Goal: Task Accomplishment & Management: Manage account settings

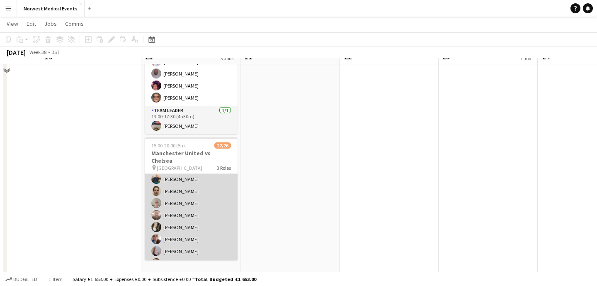
scroll to position [239, 0]
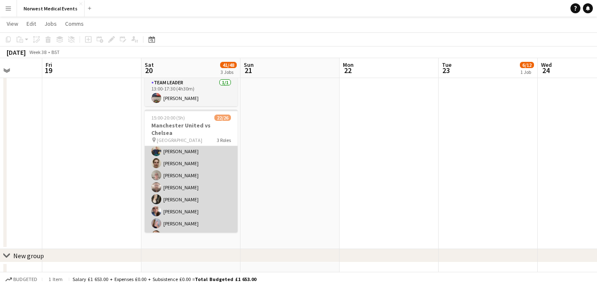
click at [208, 198] on app-card-role "First Responder (Medical) 15/19 15:00-20:00 (5h) [PERSON_NAME] [PERSON_NAME] [P…" at bounding box center [191, 169] width 93 height 245
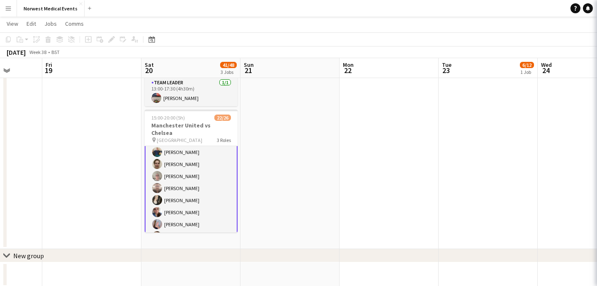
scroll to position [100, 0]
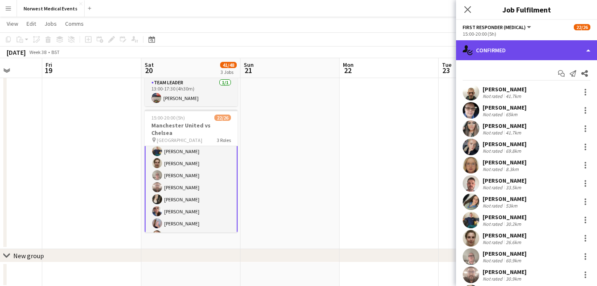
click at [553, 51] on div "single-neutral-actions-check-2 Confirmed" at bounding box center [526, 50] width 141 height 20
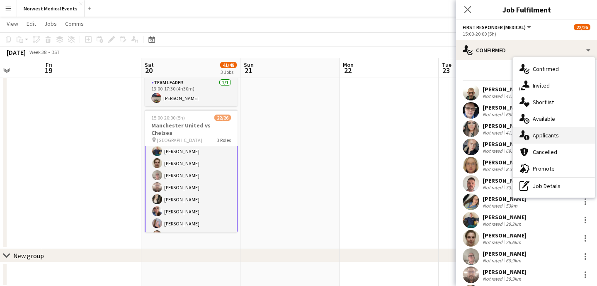
click at [559, 136] on div "single-neutral-actions-information Applicants" at bounding box center [554, 135] width 82 height 17
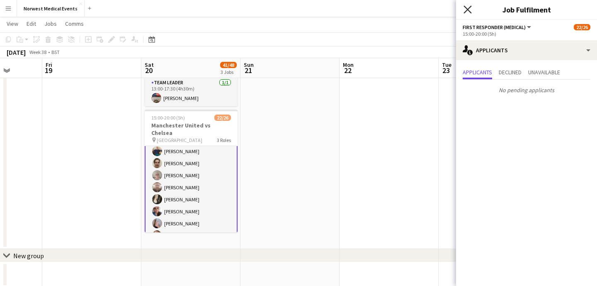
click at [468, 8] on icon "Close pop-in" at bounding box center [468, 9] width 8 height 8
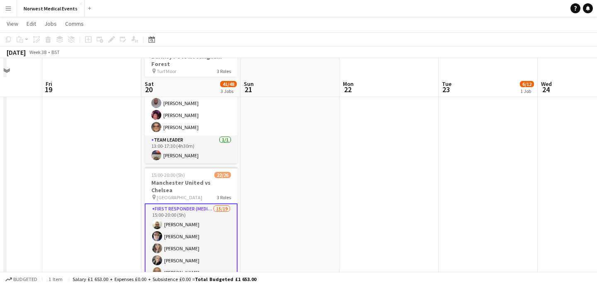
scroll to position [201, 0]
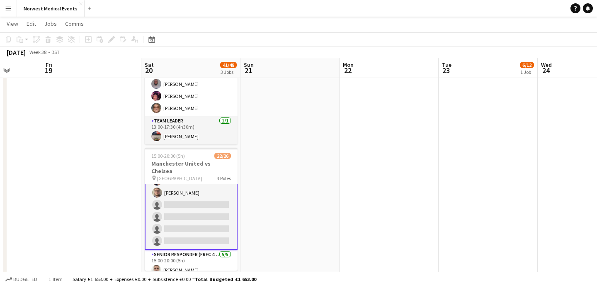
click at [201, 210] on app-card-role "First Responder (Medical) 15/19 15:00-20:00 (5h) [PERSON_NAME] [PERSON_NAME] [P…" at bounding box center [191, 126] width 93 height 246
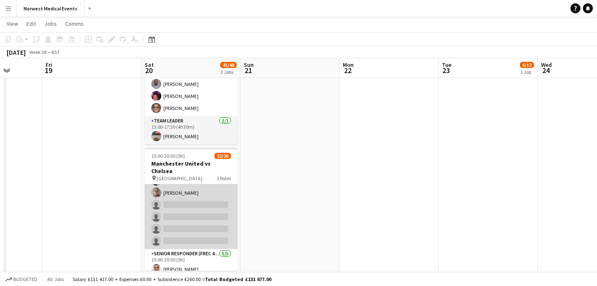
click at [203, 209] on app-card-role "First Responder (Medical) 15/19 15:00-20:00 (5h) [PERSON_NAME] [PERSON_NAME] [P…" at bounding box center [191, 126] width 93 height 245
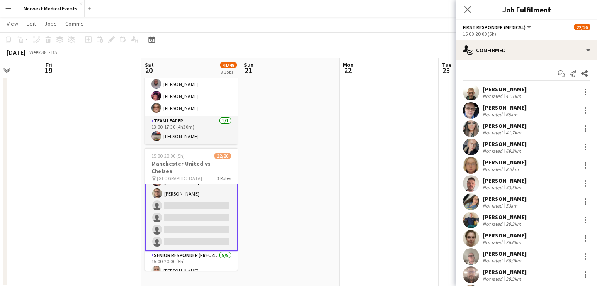
scroll to position [181, 0]
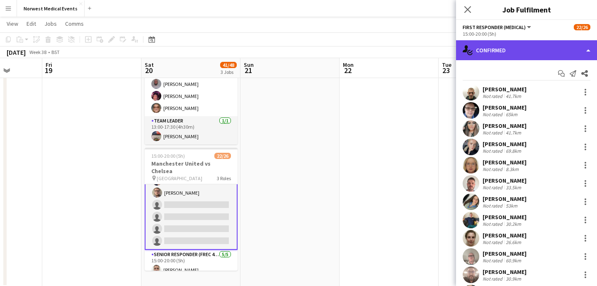
click at [516, 51] on div "single-neutral-actions-check-2 Confirmed" at bounding box center [526, 50] width 141 height 20
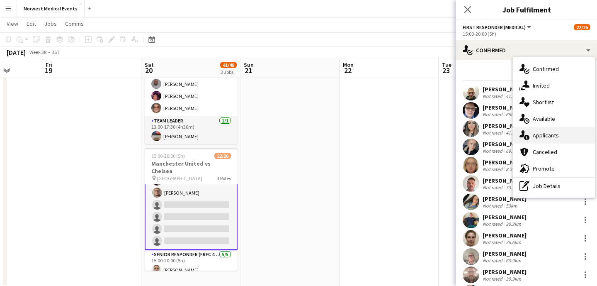
click at [546, 132] on span "Applicants" at bounding box center [546, 134] width 26 height 7
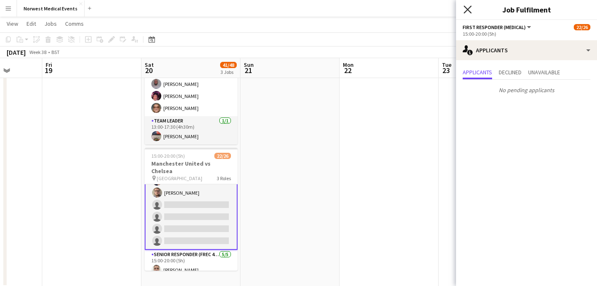
click at [466, 9] on icon "Close pop-in" at bounding box center [468, 9] width 8 height 8
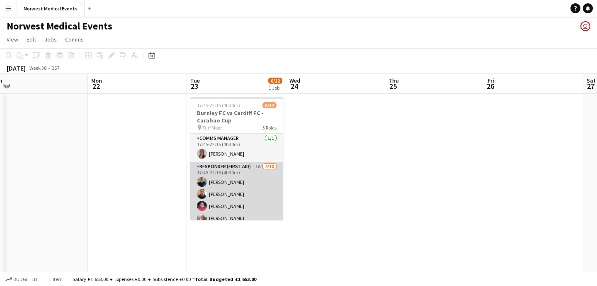
scroll to position [33, 0]
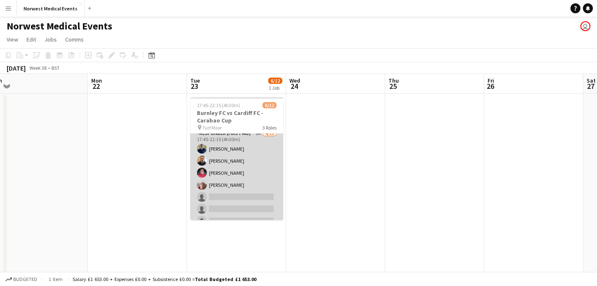
click at [238, 168] on app-card-role "Responder (First Aid) 1A [DATE] 17:45-22:15 (4h30m) [PERSON_NAME] [PERSON_NAME]…" at bounding box center [236, 197] width 93 height 136
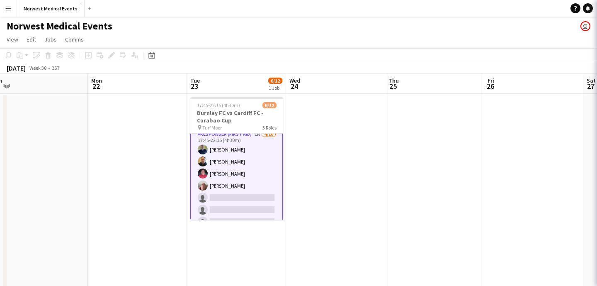
scroll to position [34, 0]
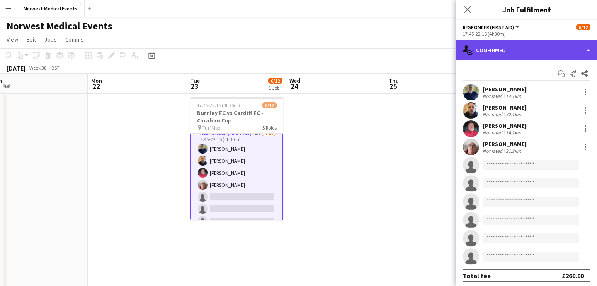
click at [506, 48] on div "single-neutral-actions-check-2 Confirmed" at bounding box center [526, 50] width 141 height 20
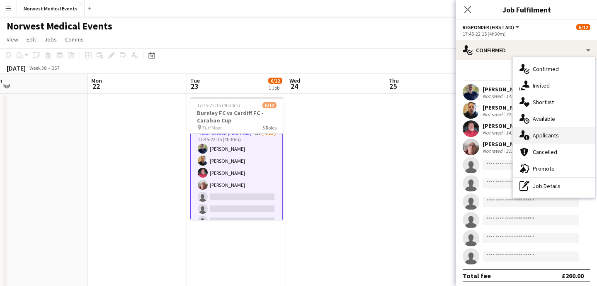
click at [542, 135] on span "Applicants" at bounding box center [546, 134] width 26 height 7
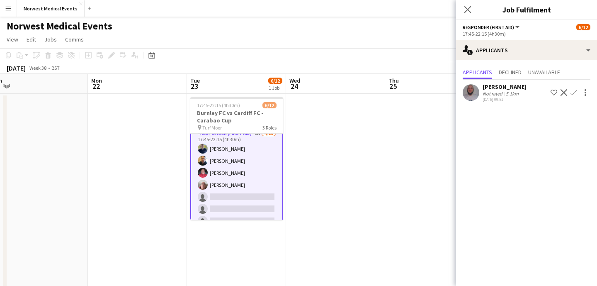
click at [575, 92] on app-icon "Confirm" at bounding box center [573, 92] width 7 height 7
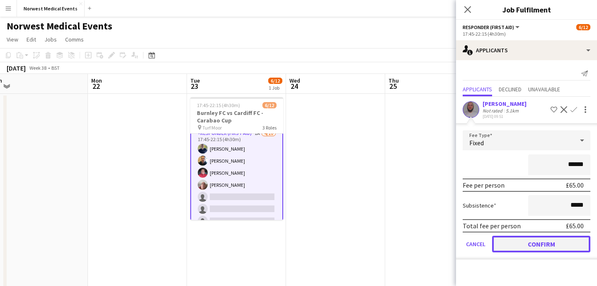
click at [538, 245] on button "Confirm" at bounding box center [541, 243] width 98 height 17
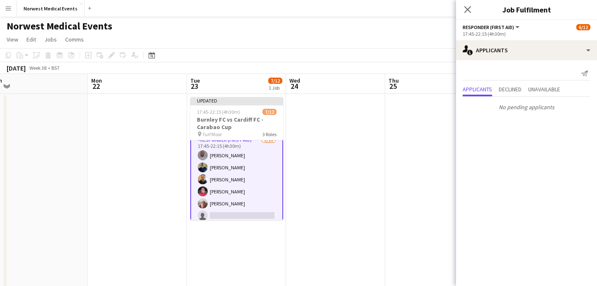
click at [463, 10] on app-icon "Close pop-in" at bounding box center [468, 10] width 10 height 10
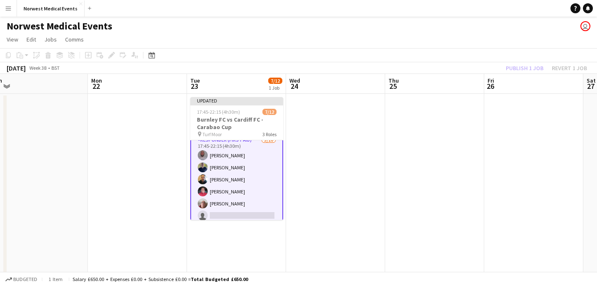
click at [521, 67] on div "Publish 1 job Revert 1 job" at bounding box center [546, 68] width 101 height 11
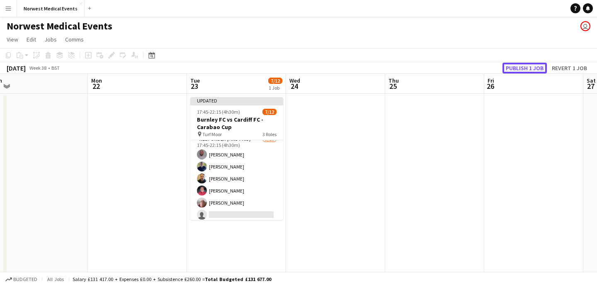
click at [521, 68] on button "Publish 1 job" at bounding box center [524, 68] width 44 height 11
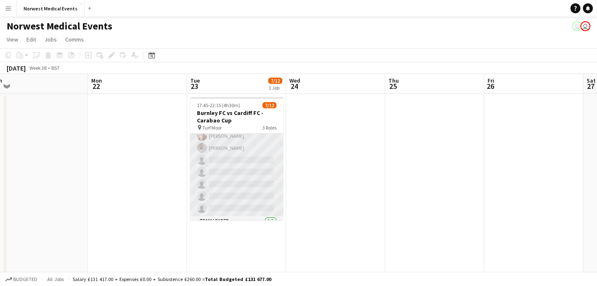
scroll to position [107, 0]
click at [248, 157] on app-card-role "Responder (First Aid) [DATE] 17:45-22:15 (4h30m) [PERSON_NAME] [PERSON_NAME] [P…" at bounding box center [236, 123] width 93 height 136
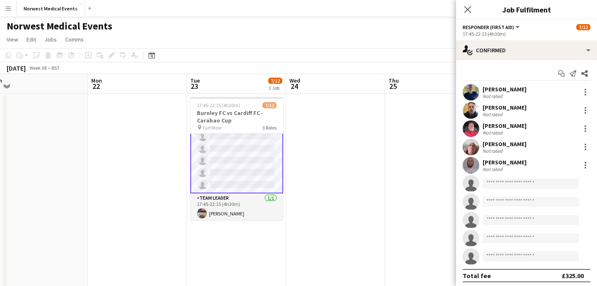
scroll to position [107, 0]
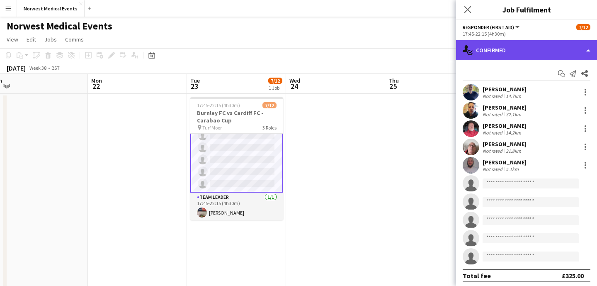
click at [534, 57] on div "single-neutral-actions-check-2 Confirmed" at bounding box center [526, 50] width 141 height 20
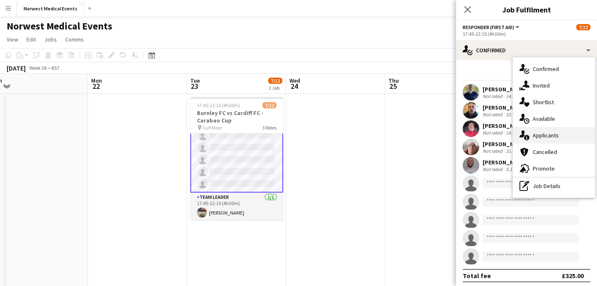
click at [547, 133] on span "Applicants" at bounding box center [546, 134] width 26 height 7
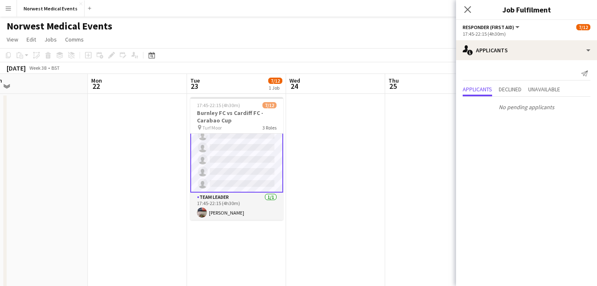
click at [469, 5] on app-icon "Close pop-in" at bounding box center [468, 10] width 10 height 10
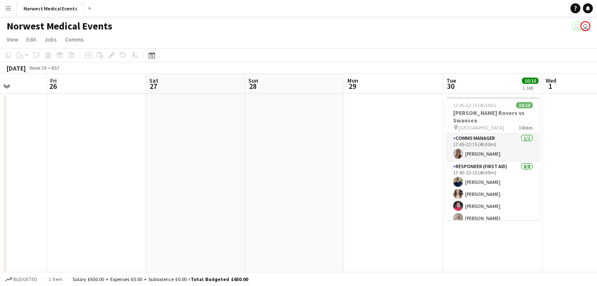
scroll to position [0, 233]
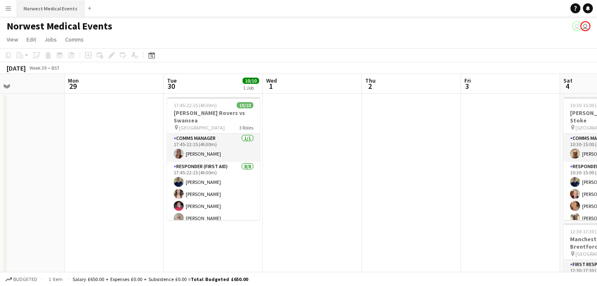
click at [54, 7] on button "Norwest Medical Events Close" at bounding box center [51, 8] width 68 height 16
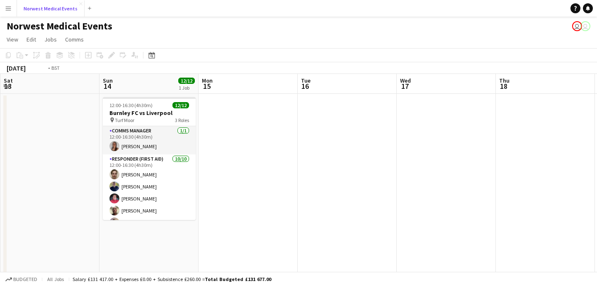
scroll to position [0, 423]
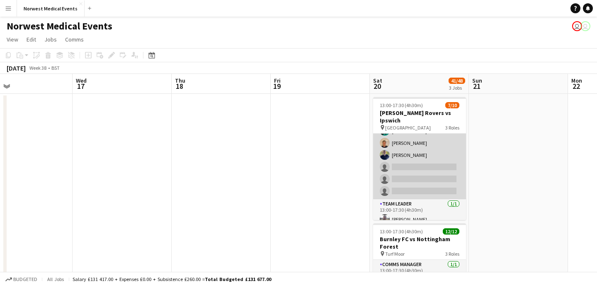
click at [422, 158] on app-card-role "Responder (First Aid) [DATE] 13:00-17:30 (4h30m) [PERSON_NAME] [PERSON_NAME] [P…" at bounding box center [419, 143] width 93 height 112
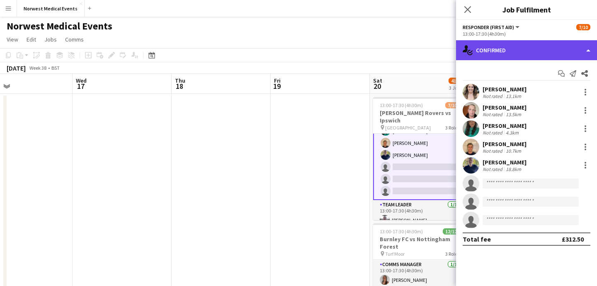
click at [508, 56] on div "single-neutral-actions-check-2 Confirmed" at bounding box center [526, 50] width 141 height 20
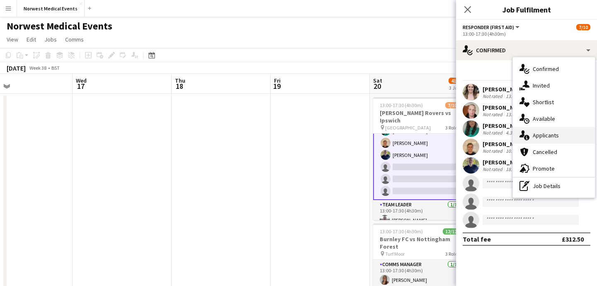
click at [552, 137] on span "Applicants" at bounding box center [546, 134] width 26 height 7
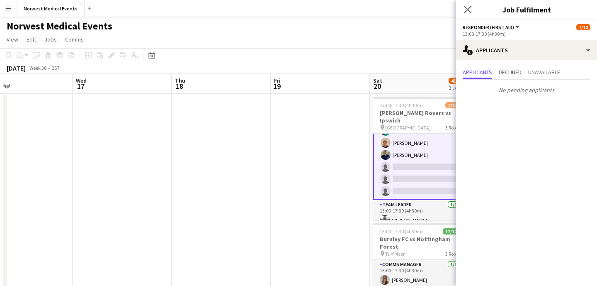
click at [472, 9] on app-icon "Close pop-in" at bounding box center [468, 10] width 12 height 12
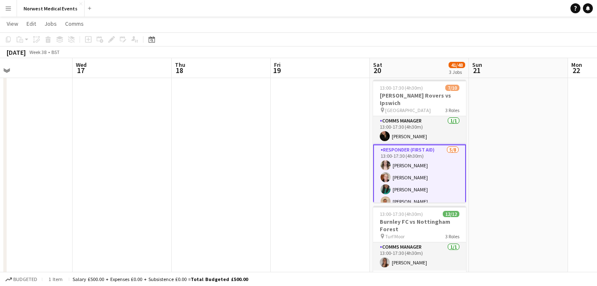
scroll to position [54, 0]
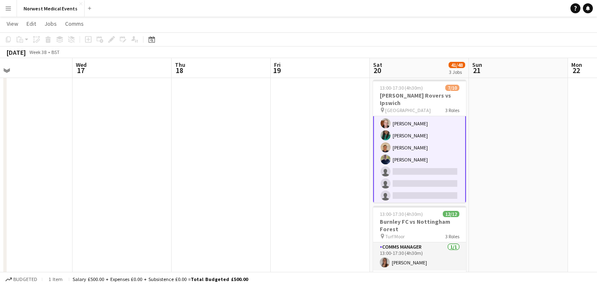
click at [424, 133] on app-card-role "Responder (First Aid) [DATE] 13:00-17:30 (4h30m) [PERSON_NAME] [PERSON_NAME] [P…" at bounding box center [419, 147] width 93 height 114
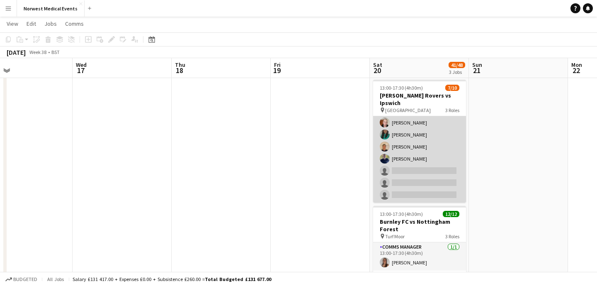
scroll to position [53, 0]
click at [424, 136] on app-card-role "Responder (First Aid) [DATE] 13:00-17:30 (4h30m) [PERSON_NAME] [PERSON_NAME] [P…" at bounding box center [419, 147] width 93 height 112
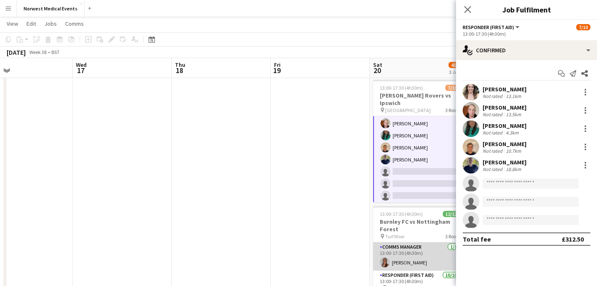
scroll to position [81, 0]
click at [421, 252] on app-card-role "Responder (First Aid) [DATE] 13:00-17:30 (4h30m) [PERSON_NAME] [PERSON_NAME] [P…" at bounding box center [419, 257] width 93 height 136
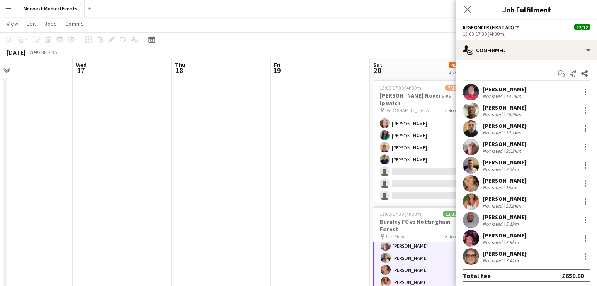
click at [522, 93] on div "14.2km" at bounding box center [513, 96] width 19 height 6
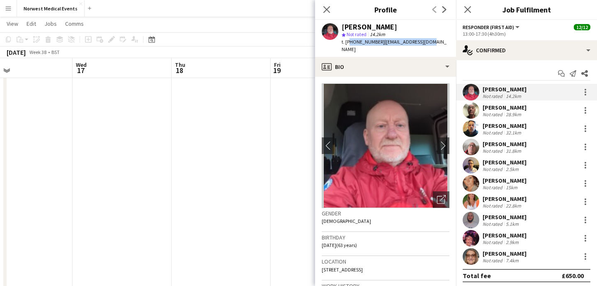
drag, startPoint x: 427, startPoint y: 41, endPoint x: 347, endPoint y: 44, distance: 80.1
click at [347, 44] on div "[PERSON_NAME] star Not rated 14.2km t. [PHONE_NUMBER] | [EMAIL_ADDRESS][DOMAIN_…" at bounding box center [385, 38] width 141 height 37
copy div "447356162207 | [EMAIL_ADDRESS][DOMAIN_NAME]"
click at [327, 9] on icon at bounding box center [327, 9] width 8 height 8
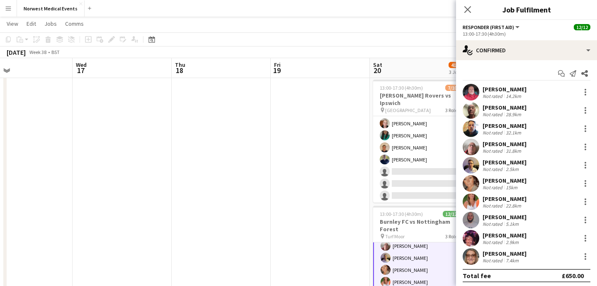
click at [466, 9] on icon "Close pop-in" at bounding box center [467, 9] width 7 height 7
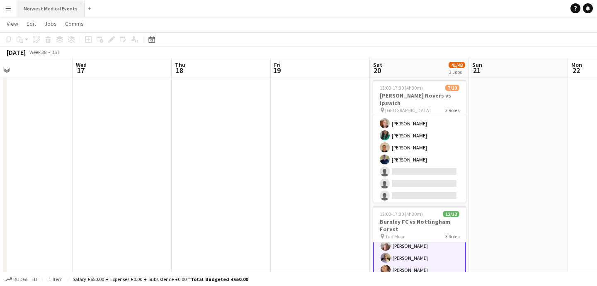
click at [50, 6] on button "Norwest Medical Events Close" at bounding box center [51, 8] width 68 height 16
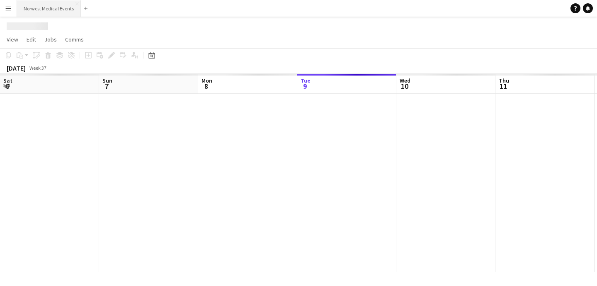
scroll to position [0, 198]
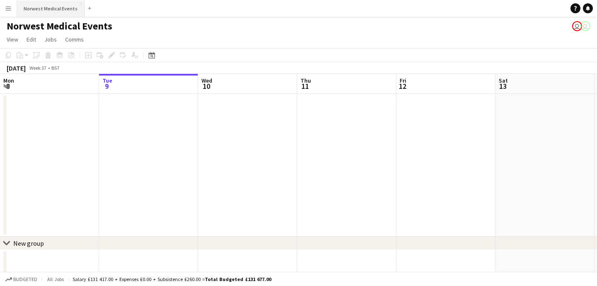
click at [47, 3] on button "Norwest Medical Events Close" at bounding box center [51, 8] width 68 height 16
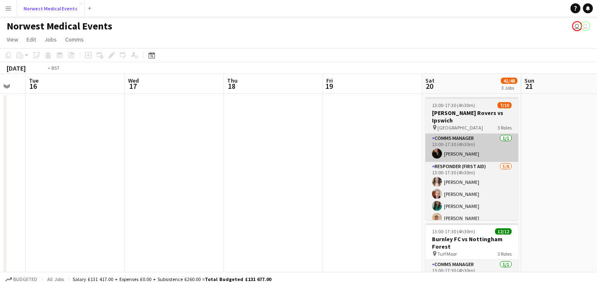
scroll to position [0, 257]
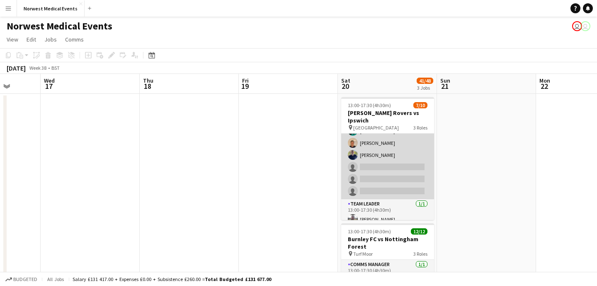
click at [395, 165] on app-card-role "Responder (First Aid) [DATE] 13:00-17:30 (4h30m) [PERSON_NAME] [PERSON_NAME] [P…" at bounding box center [387, 143] width 93 height 112
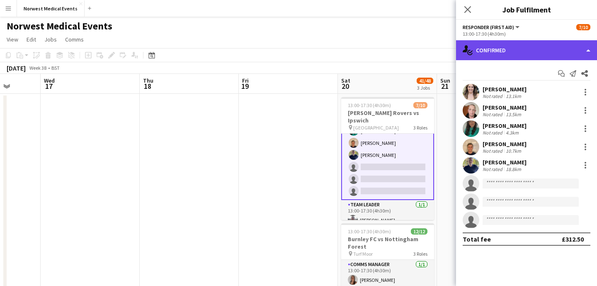
click at [517, 53] on div "single-neutral-actions-check-2 Confirmed" at bounding box center [526, 50] width 141 height 20
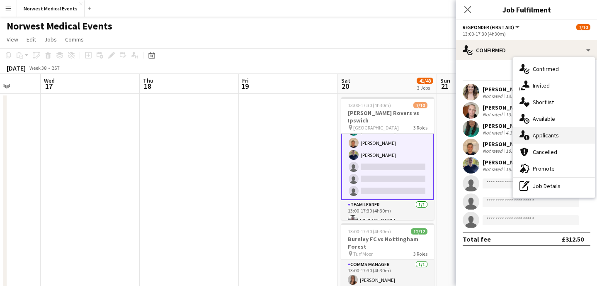
click at [546, 134] on span "Applicants" at bounding box center [546, 134] width 26 height 7
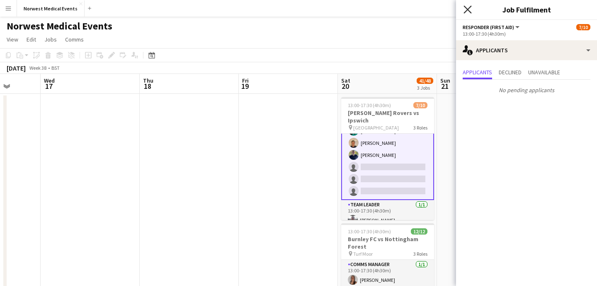
click at [469, 8] on icon at bounding box center [468, 9] width 8 height 8
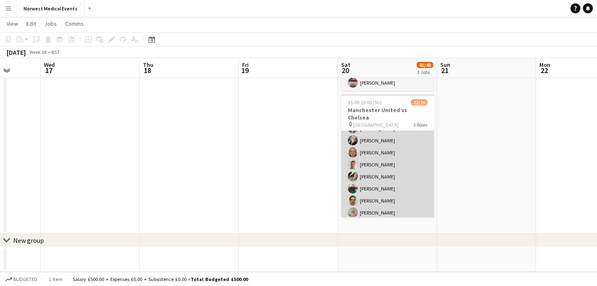
scroll to position [134, 0]
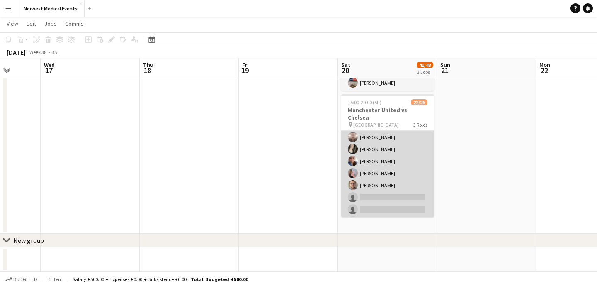
click at [402, 159] on app-card-role "First Responder (Medical) 15/19 15:00-20:00 (5h) [PERSON_NAME] [PERSON_NAME] [P…" at bounding box center [387, 119] width 93 height 245
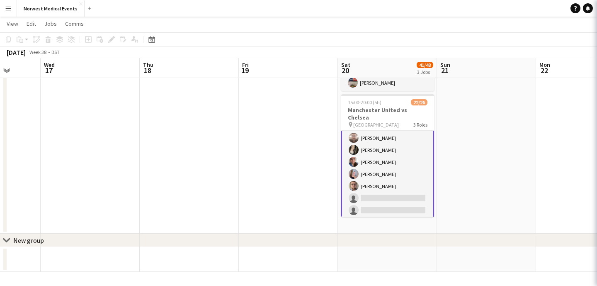
scroll to position [135, 0]
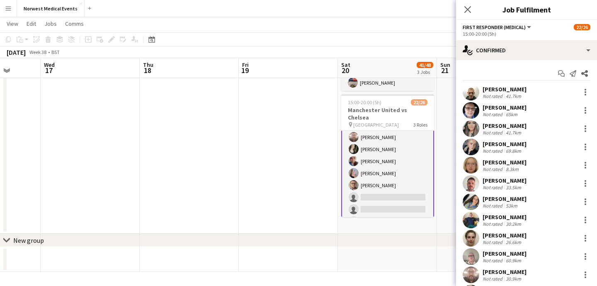
click at [492, 60] on div "Start chat Send notification Share [PERSON_NAME] Not rated 41.7km [PERSON_NAME]…" at bounding box center [526, 256] width 141 height 393
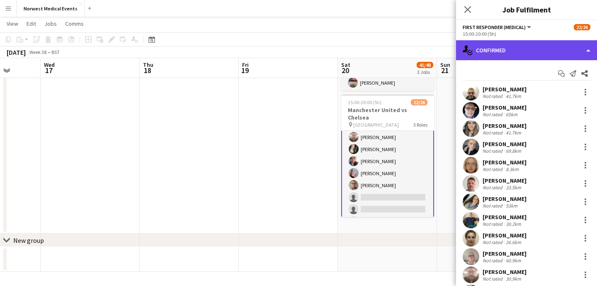
click at [500, 53] on div "single-neutral-actions-check-2 Confirmed" at bounding box center [526, 50] width 141 height 20
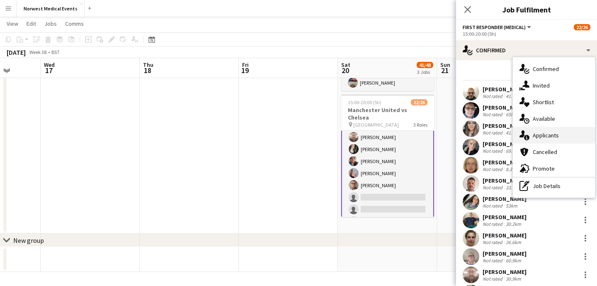
click at [549, 136] on span "Applicants" at bounding box center [546, 134] width 26 height 7
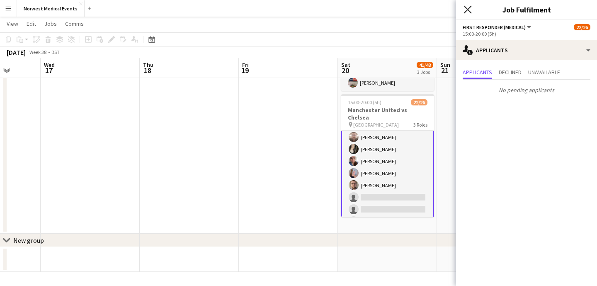
click at [469, 10] on icon at bounding box center [468, 9] width 8 height 8
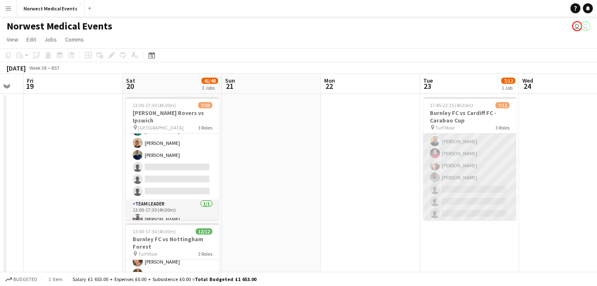
scroll to position [72, 0]
click at [478, 173] on app-card-role "Responder (First Aid) [DATE] 17:45-22:15 (4h30m) [PERSON_NAME] [PERSON_NAME] [P…" at bounding box center [469, 158] width 93 height 136
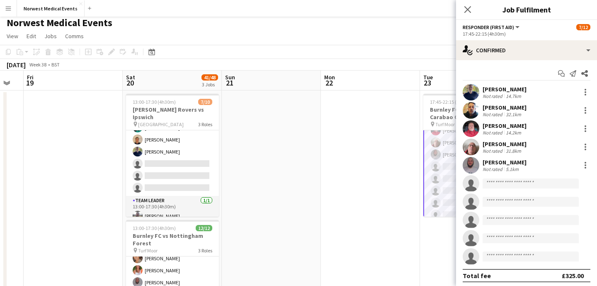
scroll to position [3, 0]
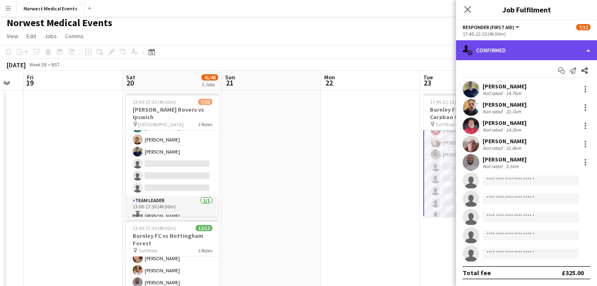
click at [517, 58] on div "single-neutral-actions-check-2 Confirmed" at bounding box center [526, 50] width 141 height 20
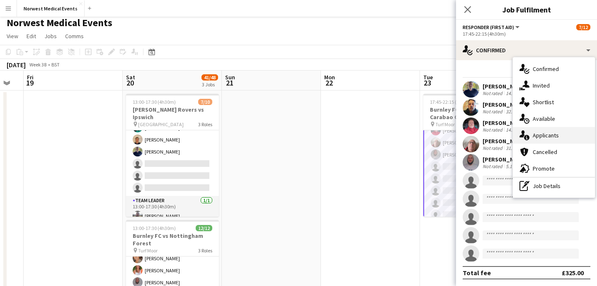
click at [553, 136] on span "Applicants" at bounding box center [546, 134] width 26 height 7
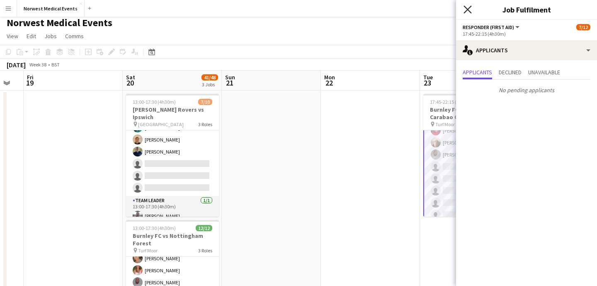
click at [469, 9] on icon "Close pop-in" at bounding box center [468, 9] width 8 height 8
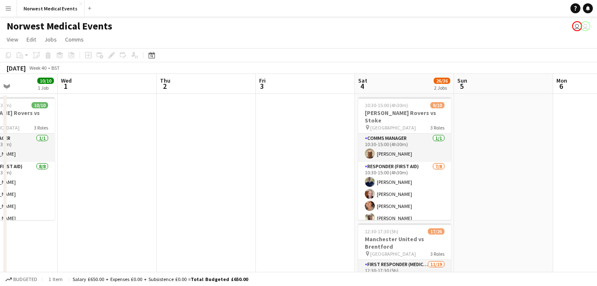
scroll to position [0, 347]
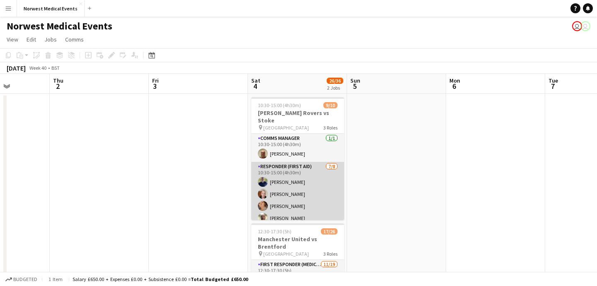
click at [309, 180] on app-card-role "Responder (First Aid) [DATE] 10:30-15:00 (4h30m) [PERSON_NAME] [PERSON_NAME] [P…" at bounding box center [297, 218] width 93 height 112
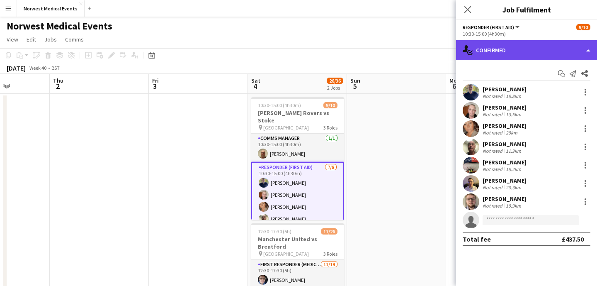
click at [515, 49] on div "single-neutral-actions-check-2 Confirmed" at bounding box center [526, 50] width 141 height 20
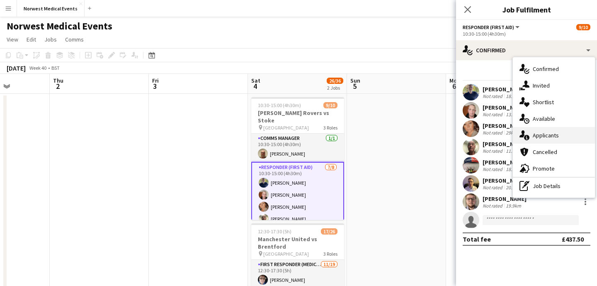
click at [561, 136] on div "single-neutral-actions-information Applicants" at bounding box center [554, 135] width 82 height 17
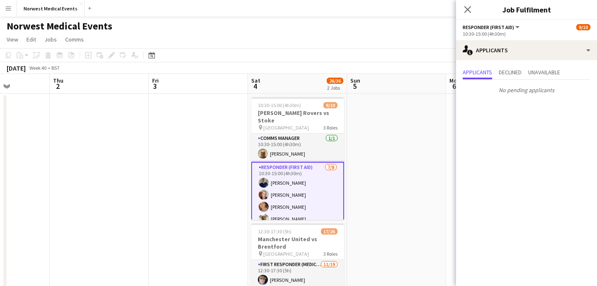
click at [470, 8] on icon "Close pop-in" at bounding box center [467, 9] width 7 height 7
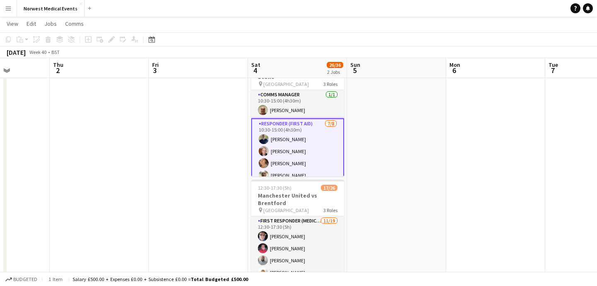
scroll to position [95, 0]
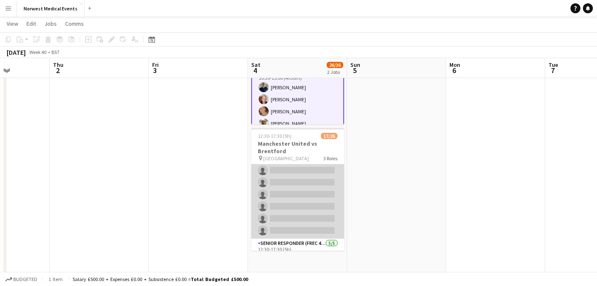
click at [320, 198] on app-card-role "First Responder (Medical) [DATE] 12:30-17:30 (5h) [PERSON_NAME] [PERSON_NAME] […" at bounding box center [297, 116] width 93 height 245
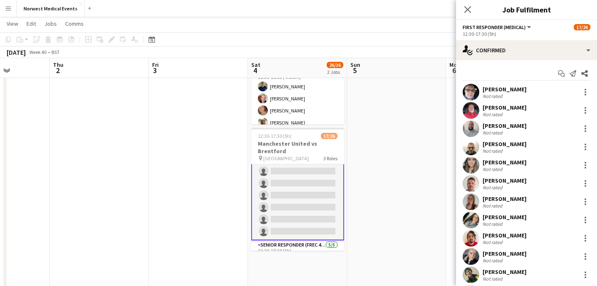
scroll to position [171, 0]
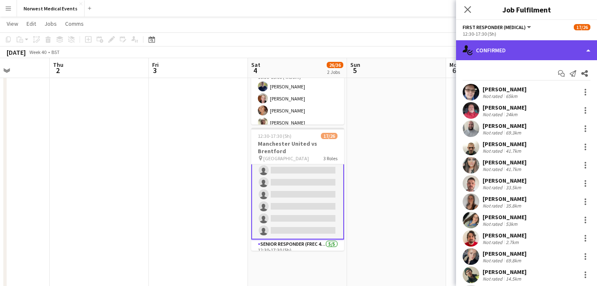
click at [515, 51] on div "single-neutral-actions-check-2 Confirmed" at bounding box center [526, 50] width 141 height 20
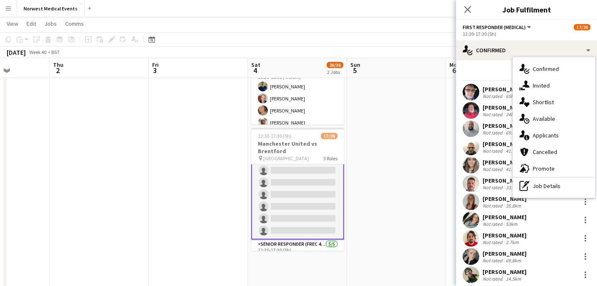
click at [545, 132] on span "Applicants" at bounding box center [546, 134] width 26 height 7
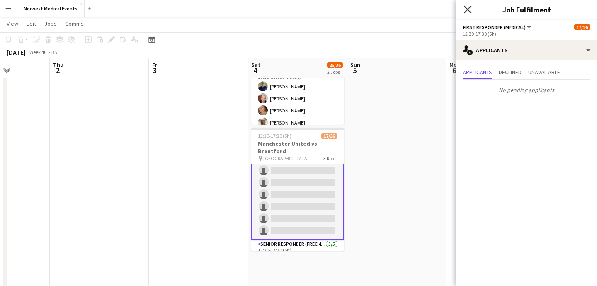
click at [467, 10] on icon at bounding box center [468, 9] width 8 height 8
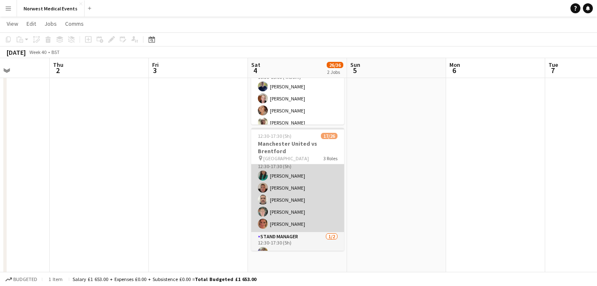
scroll to position [0, 0]
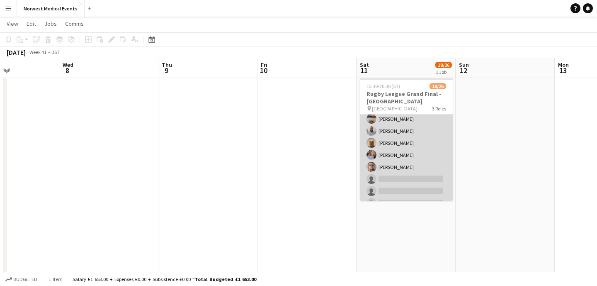
click at [420, 135] on app-card-role "First Responder (Medical) [DATE] 15:30-20:30 (5h) [PERSON_NAME] [PERSON_NAME] […" at bounding box center [406, 149] width 93 height 245
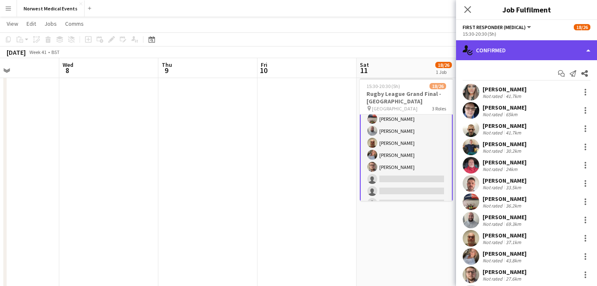
click at [513, 51] on div "single-neutral-actions-check-2 Confirmed" at bounding box center [526, 50] width 141 height 20
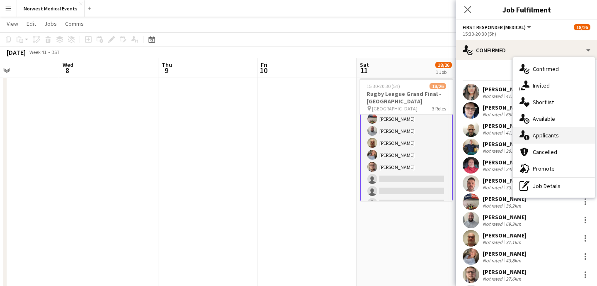
click at [545, 135] on span "Applicants" at bounding box center [546, 134] width 26 height 7
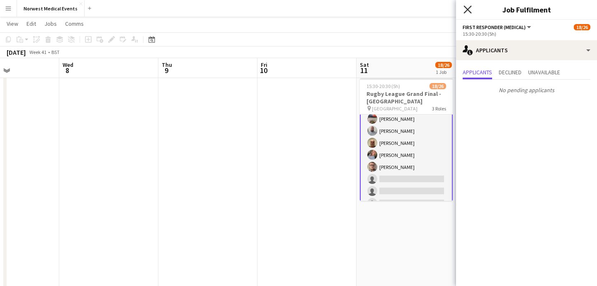
click at [469, 8] on icon at bounding box center [468, 9] width 8 height 8
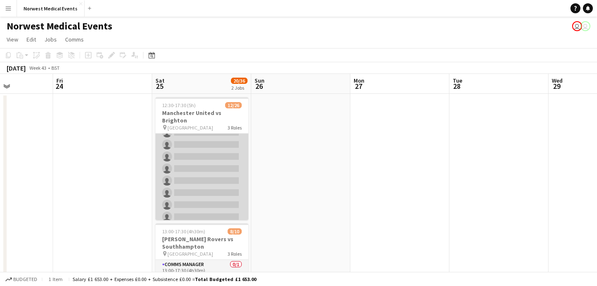
click at [209, 165] on app-card-role "First Responder (Medical) [DATE] 12:30-17:30 (5h) [PERSON_NAME] [PERSON_NAME] […" at bounding box center [201, 114] width 93 height 245
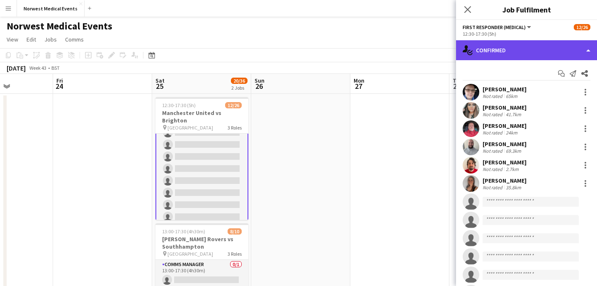
click at [534, 53] on div "single-neutral-actions-check-2 Confirmed" at bounding box center [526, 50] width 141 height 20
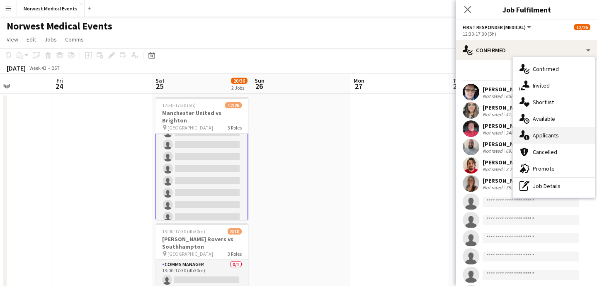
click at [561, 133] on div "single-neutral-actions-information Applicants" at bounding box center [554, 135] width 82 height 17
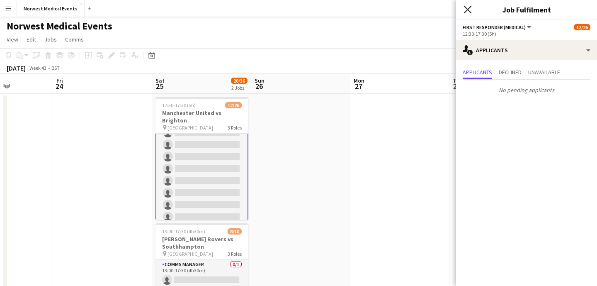
click at [468, 11] on icon at bounding box center [468, 9] width 8 height 8
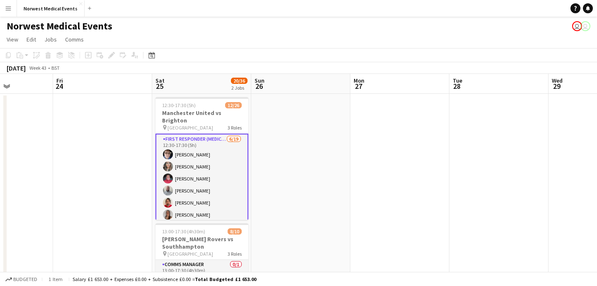
click at [204, 192] on app-card-role "First Responder (Medical) [DATE] 12:30-17:30 (5h) [PERSON_NAME] [PERSON_NAME] […" at bounding box center [201, 256] width 93 height 246
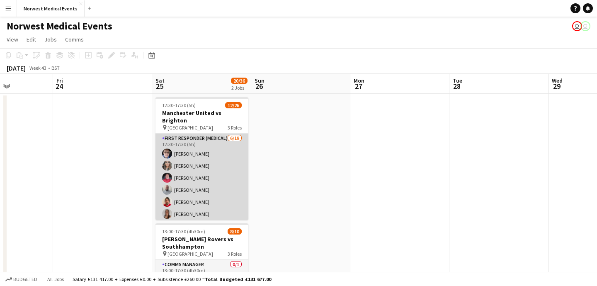
click at [207, 195] on app-card-role "First Responder (Medical) [DATE] 12:30-17:30 (5h) [PERSON_NAME] [PERSON_NAME] […" at bounding box center [201, 255] width 93 height 245
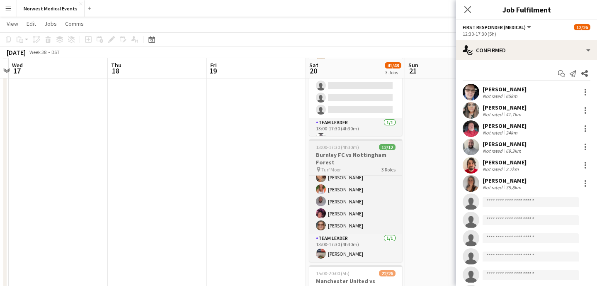
scroll to position [84, 0]
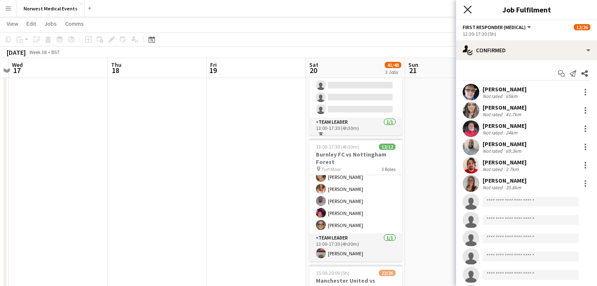
click at [468, 6] on icon "Close pop-in" at bounding box center [468, 9] width 8 height 8
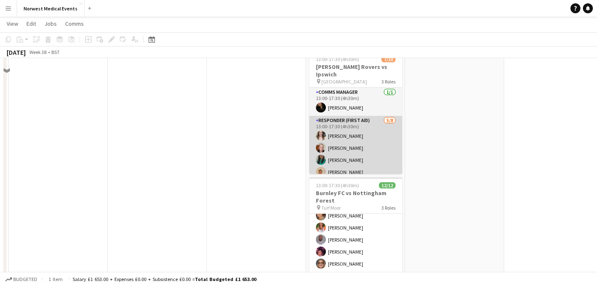
scroll to position [17, 0]
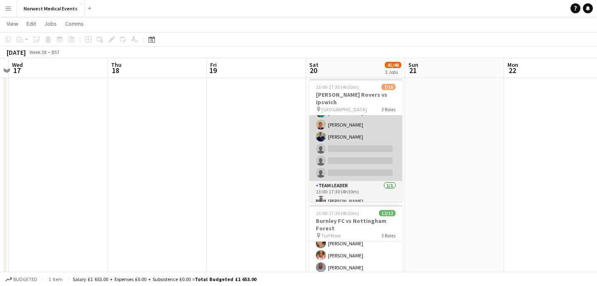
click at [362, 151] on app-card-role "Responder (First Aid) [DATE] 13:00-17:30 (4h30m) [PERSON_NAME] [PERSON_NAME] [P…" at bounding box center [355, 124] width 93 height 112
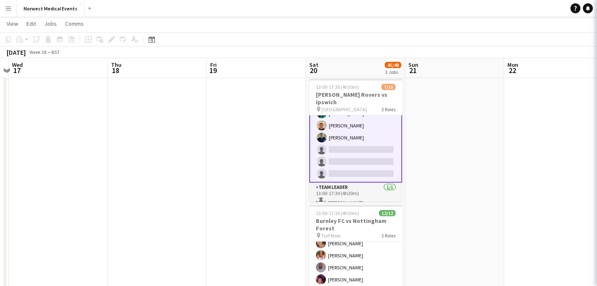
scroll to position [76, 0]
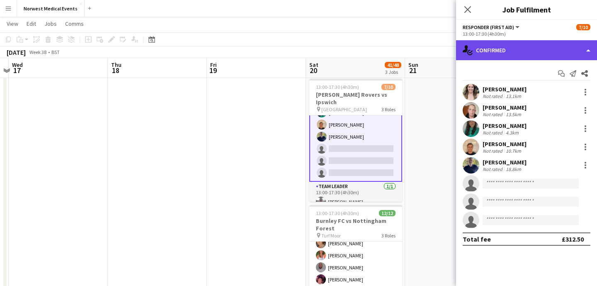
click at [521, 49] on div "single-neutral-actions-check-2 Confirmed" at bounding box center [526, 50] width 141 height 20
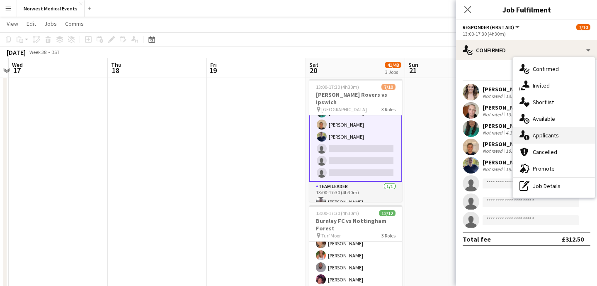
click at [548, 132] on span "Applicants" at bounding box center [546, 134] width 26 height 7
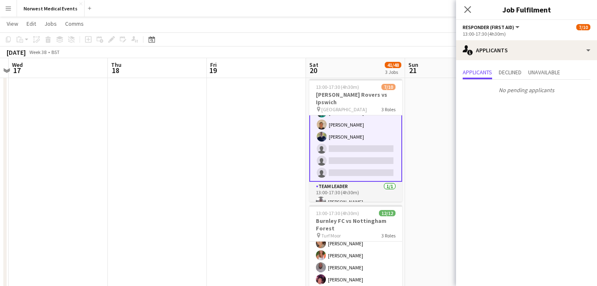
click at [468, 3] on div "Close pop-in" at bounding box center [467, 9] width 23 height 19
click at [467, 9] on icon at bounding box center [467, 9] width 7 height 7
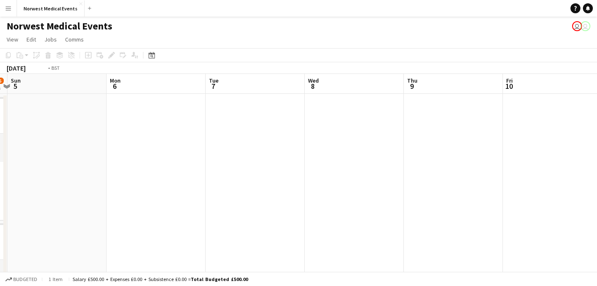
scroll to position [0, 322]
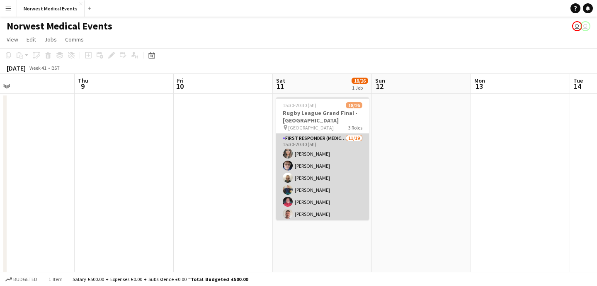
click at [325, 183] on app-card-role "First Responder (Medical) [DATE] 15:30-20:30 (5h) [PERSON_NAME] [PERSON_NAME] […" at bounding box center [322, 255] width 93 height 245
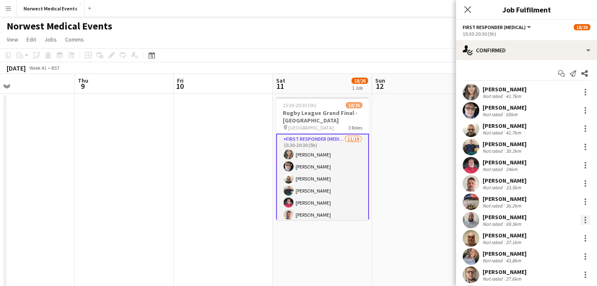
click at [585, 221] on div at bounding box center [585, 220] width 10 height 10
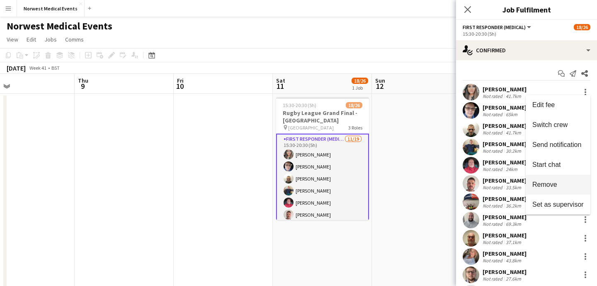
click at [555, 183] on span "Remove" at bounding box center [544, 184] width 25 height 7
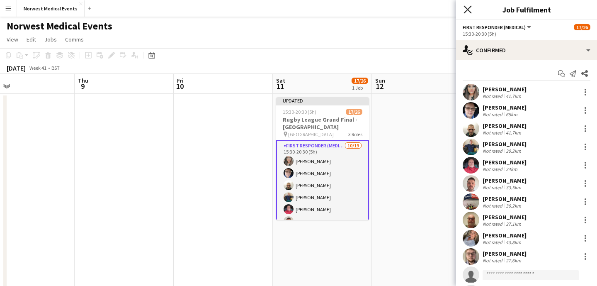
click at [468, 7] on icon "Close pop-in" at bounding box center [468, 9] width 8 height 8
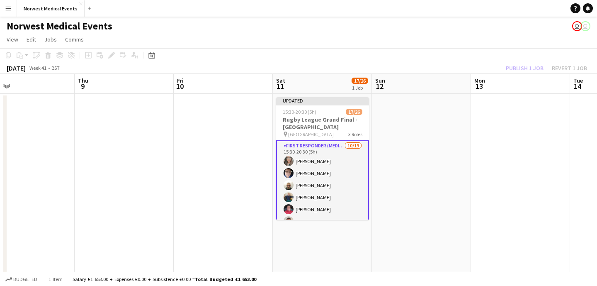
click at [522, 66] on div "Publish 1 job Revert 1 job" at bounding box center [546, 68] width 101 height 11
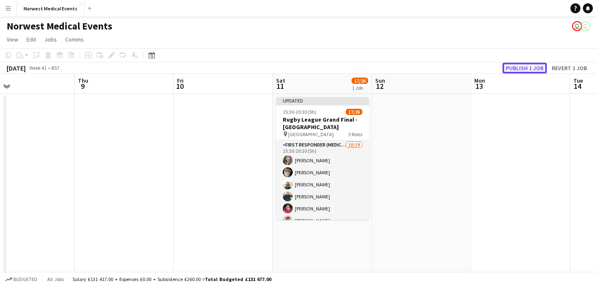
click at [522, 65] on button "Publish 1 job" at bounding box center [524, 68] width 44 height 11
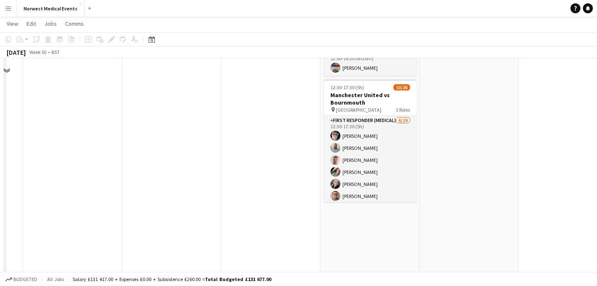
scroll to position [159, 0]
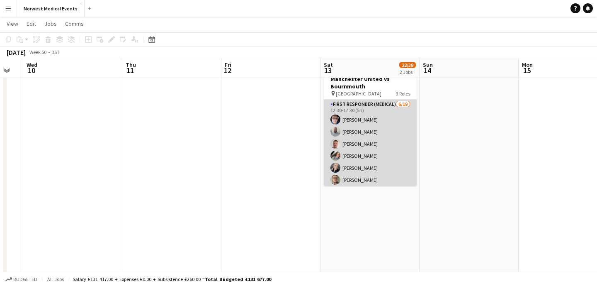
click at [379, 164] on app-card-role "First Responder (Medical) [DATE] 12:30-17:30 (5h) [PERSON_NAME] [PERSON_NAME] […" at bounding box center [370, 222] width 93 height 245
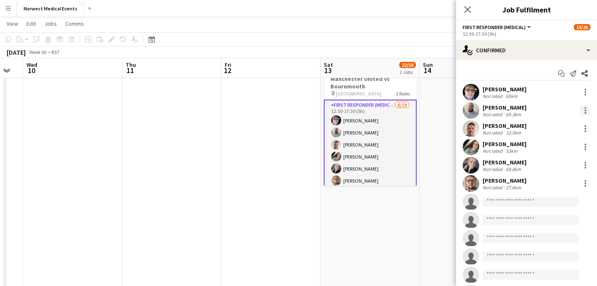
click at [585, 109] on div at bounding box center [586, 110] width 2 height 2
click at [564, 202] on span "Remove" at bounding box center [557, 204] width 51 height 7
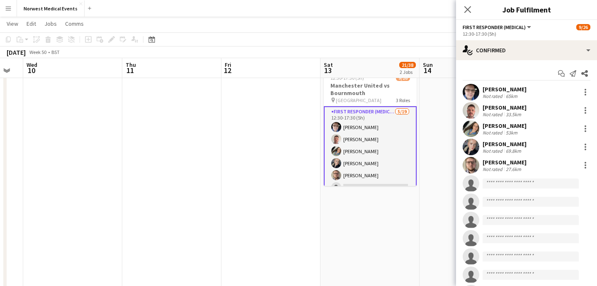
click at [468, 8] on icon at bounding box center [467, 9] width 7 height 7
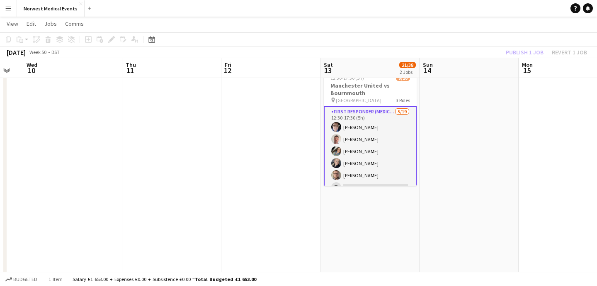
click at [524, 53] on div "Publish 1 job Revert 1 job" at bounding box center [546, 52] width 101 height 11
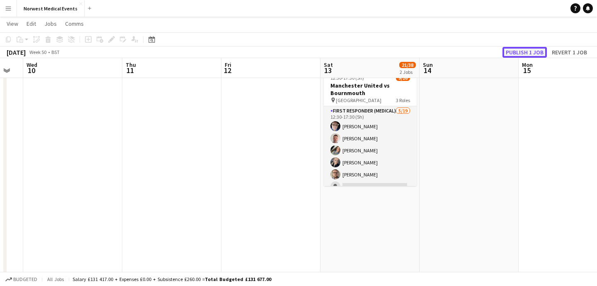
click at [524, 53] on button "Publish 1 job" at bounding box center [524, 52] width 44 height 11
